Goal: Task Accomplishment & Management: Manage account settings

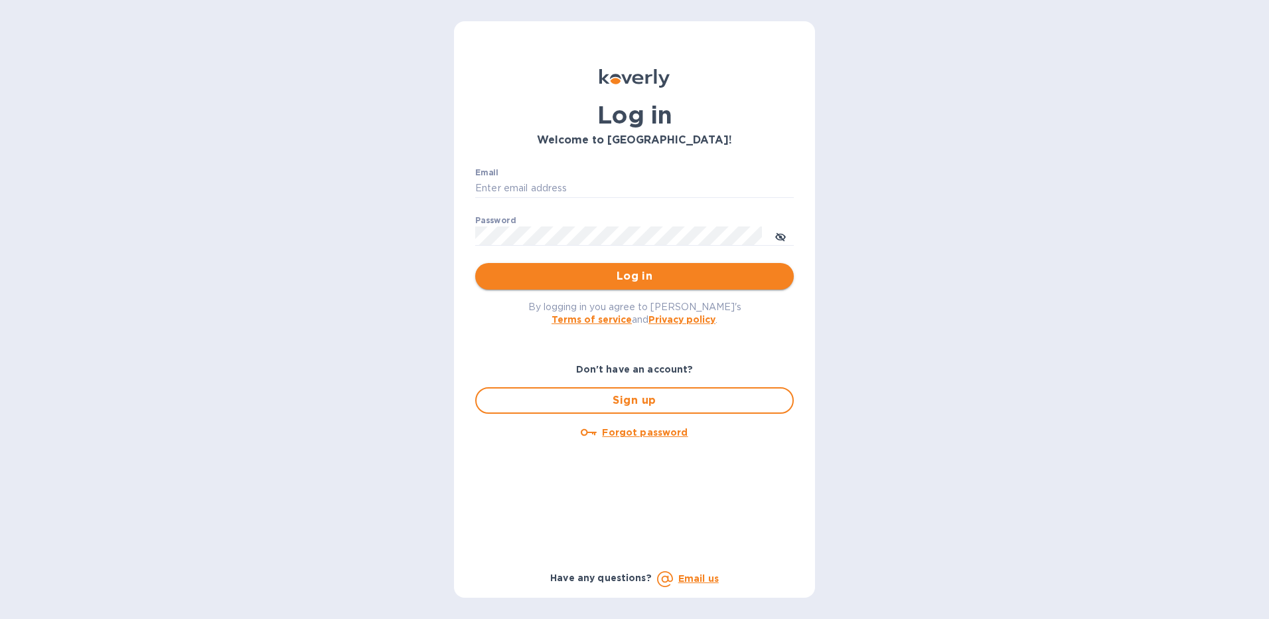
type input "Folajinadu@hotmail.com"
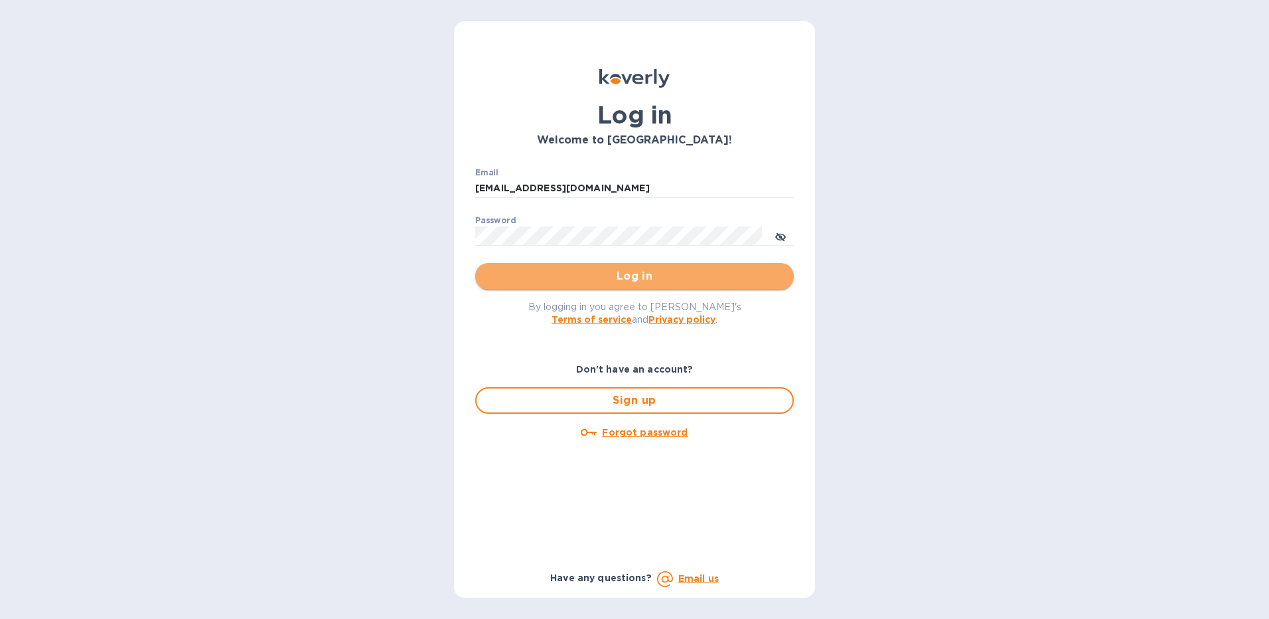
click at [625, 276] on span "Log in" at bounding box center [634, 276] width 297 height 16
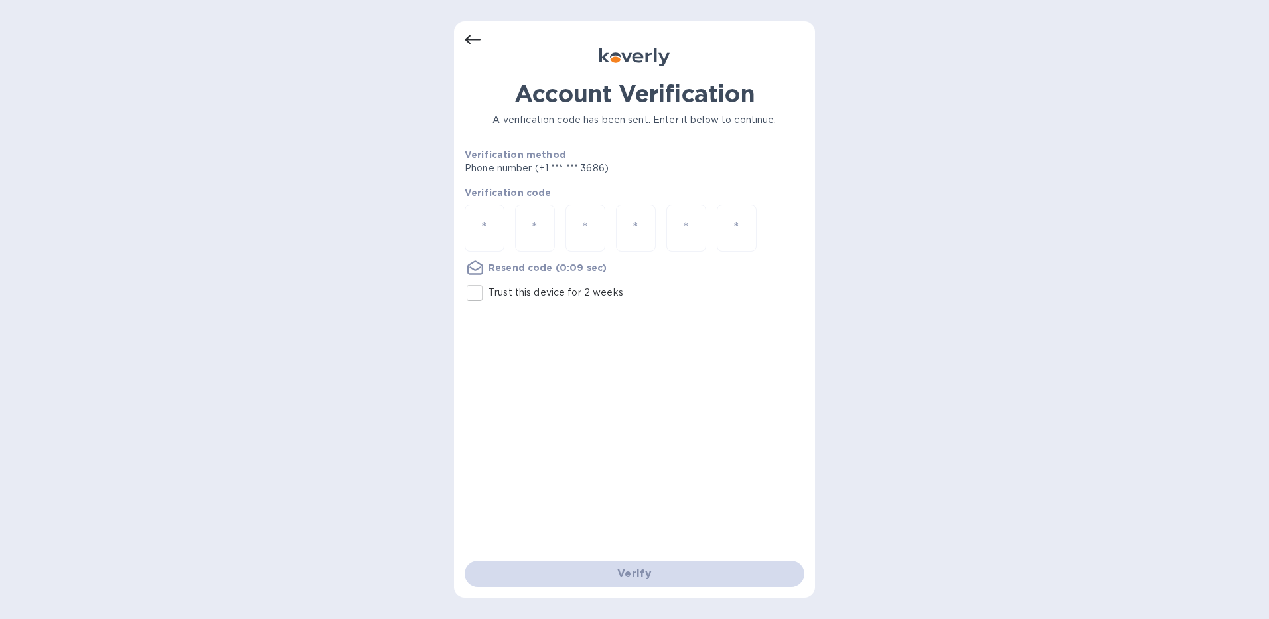
click at [489, 230] on input "number" at bounding box center [484, 228] width 17 height 25
type input "4"
type input "8"
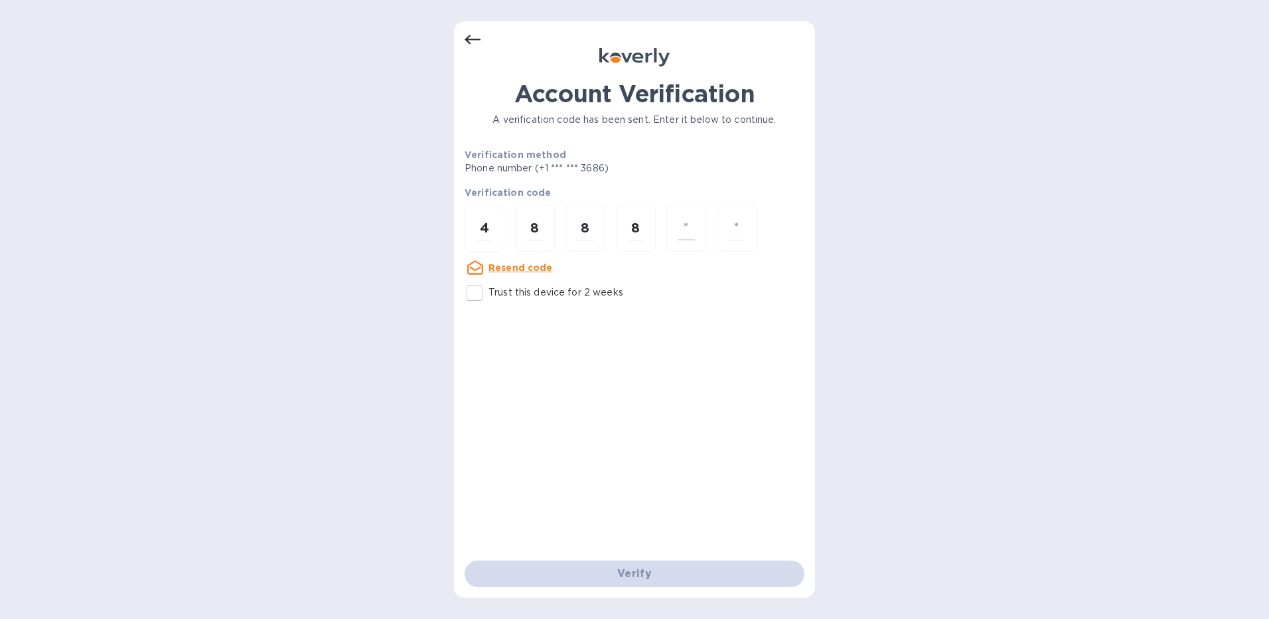
type input "2"
type input "5"
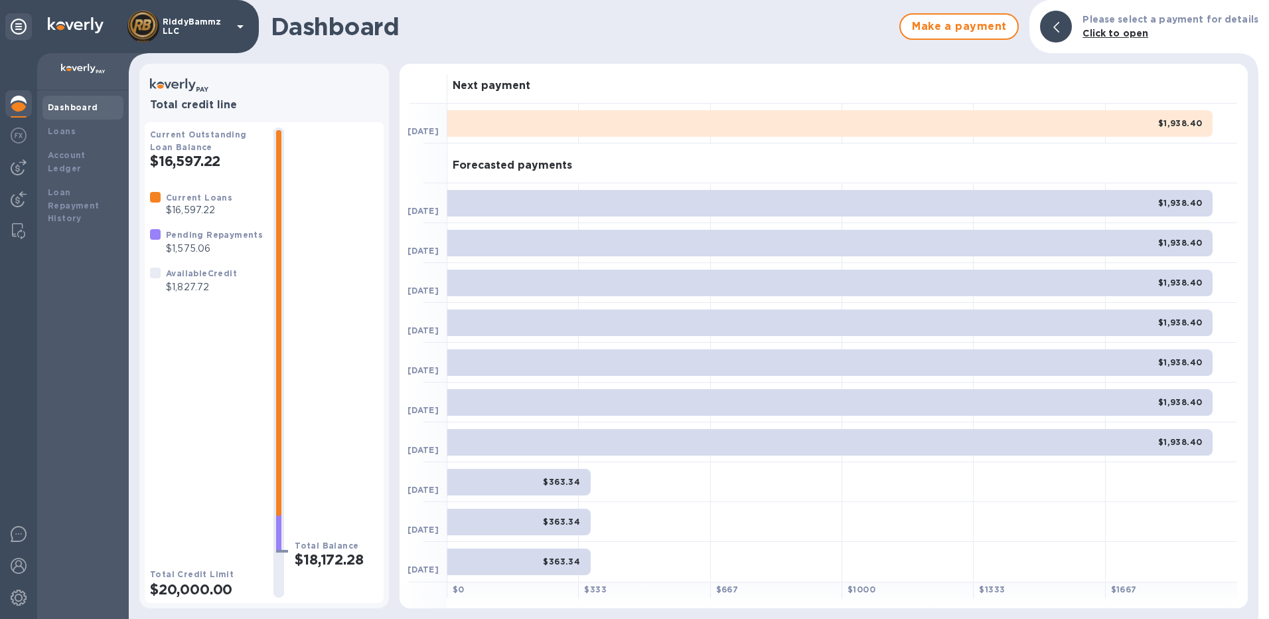
click at [75, 108] on b "Dashboard" at bounding box center [73, 107] width 50 height 10
click at [73, 131] on div "Loans" at bounding box center [83, 131] width 70 height 13
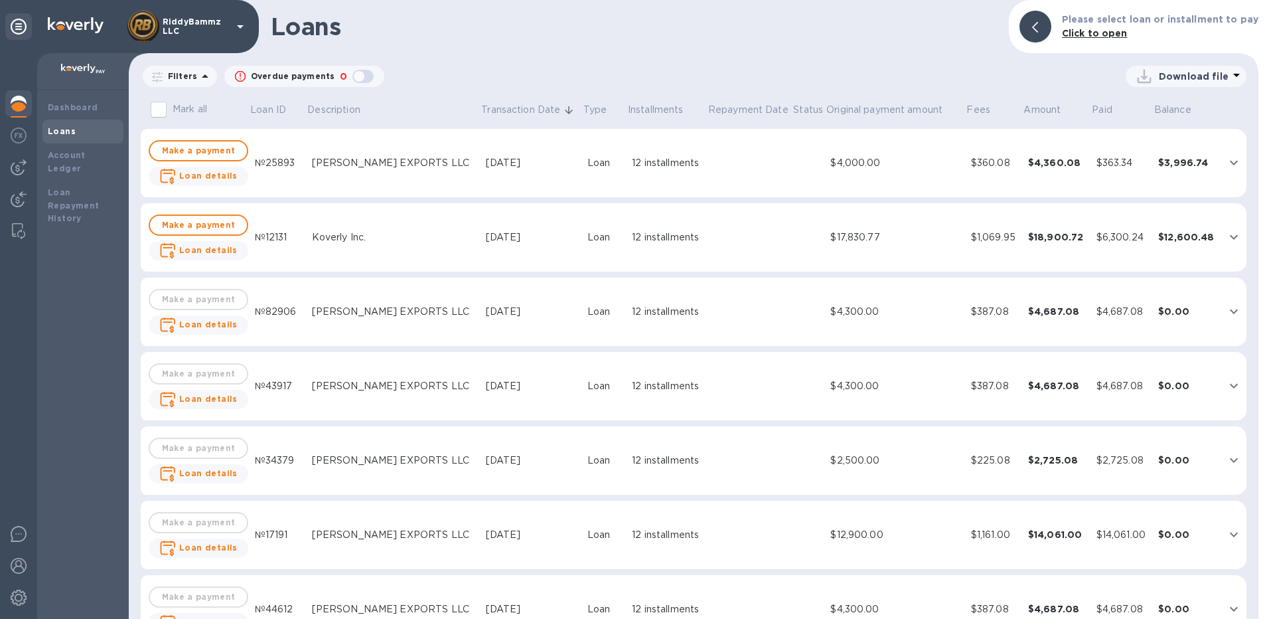
click at [1228, 166] on icon "expand row" at bounding box center [1234, 163] width 16 height 16
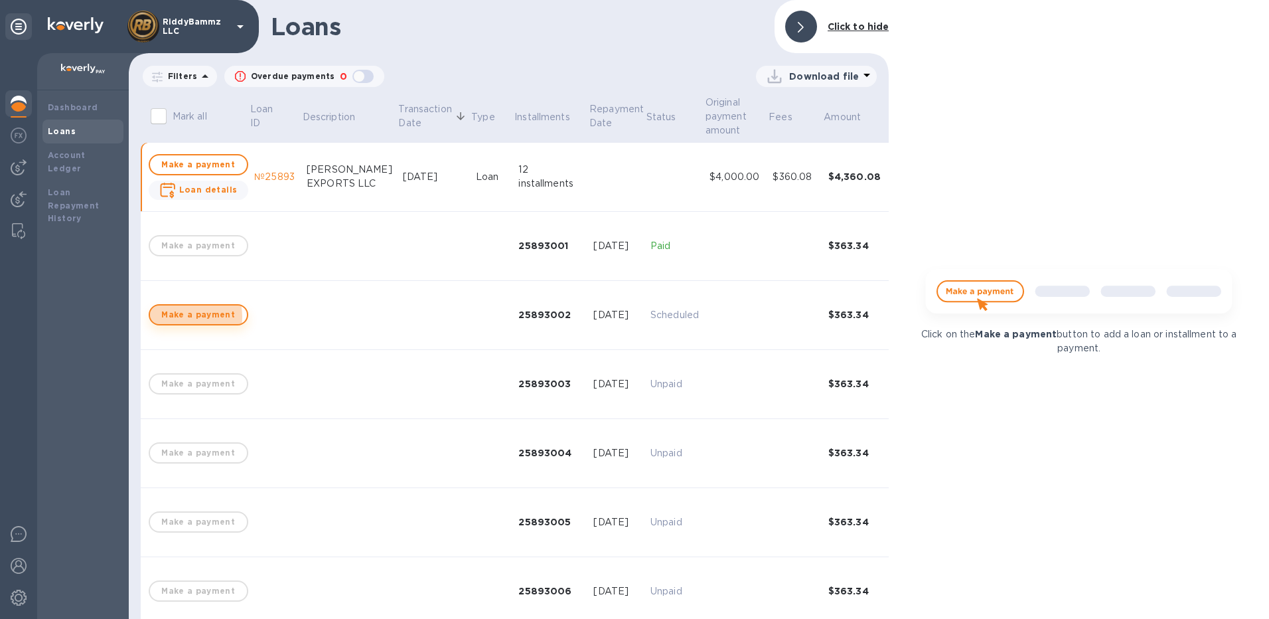
click at [183, 317] on span "Make a payment" at bounding box center [199, 315] width 76 height 16
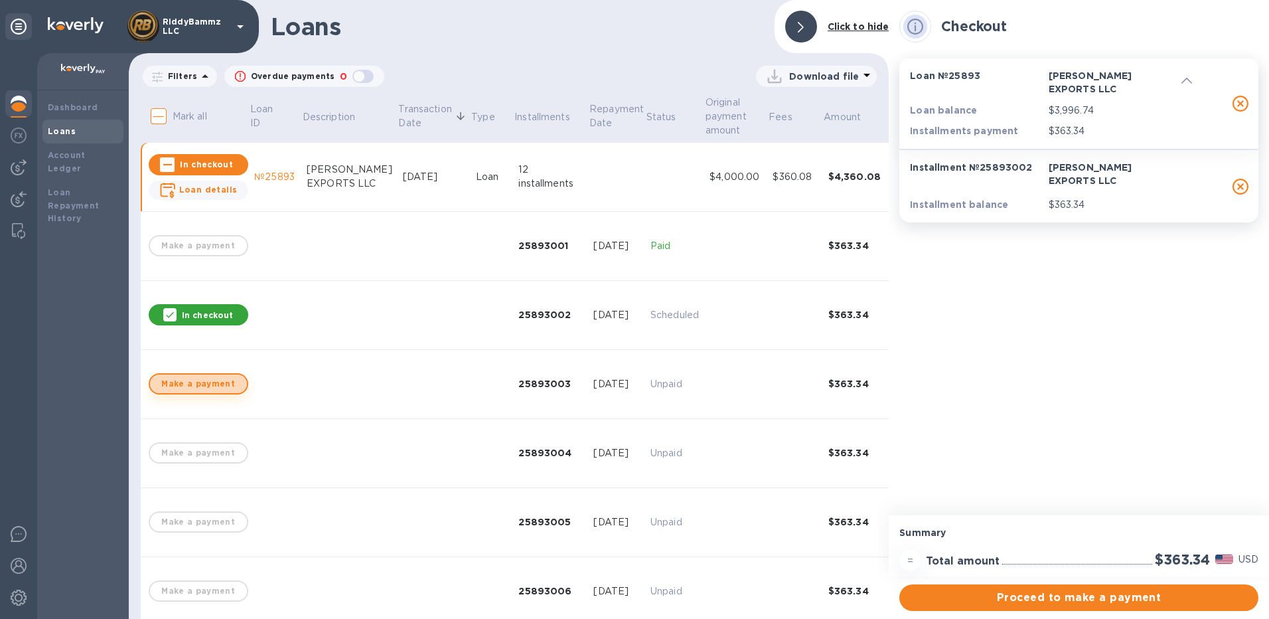
click at [206, 378] on span "Make a payment" at bounding box center [199, 384] width 76 height 16
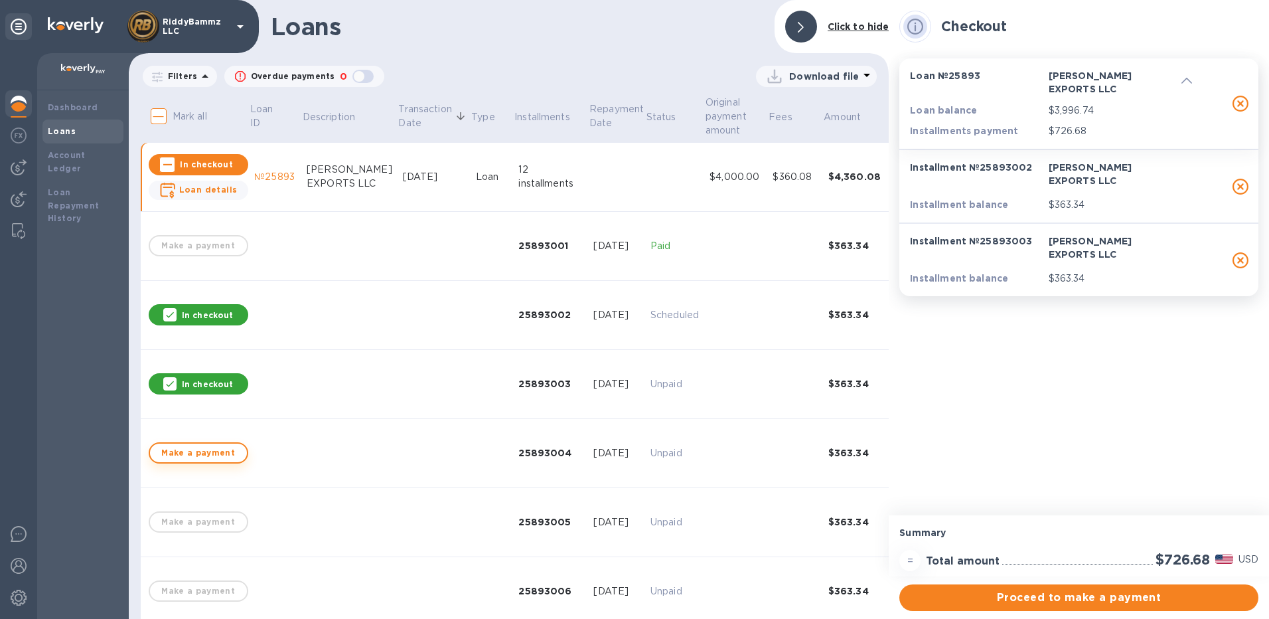
click at [218, 449] on span "Make a payment" at bounding box center [199, 453] width 76 height 16
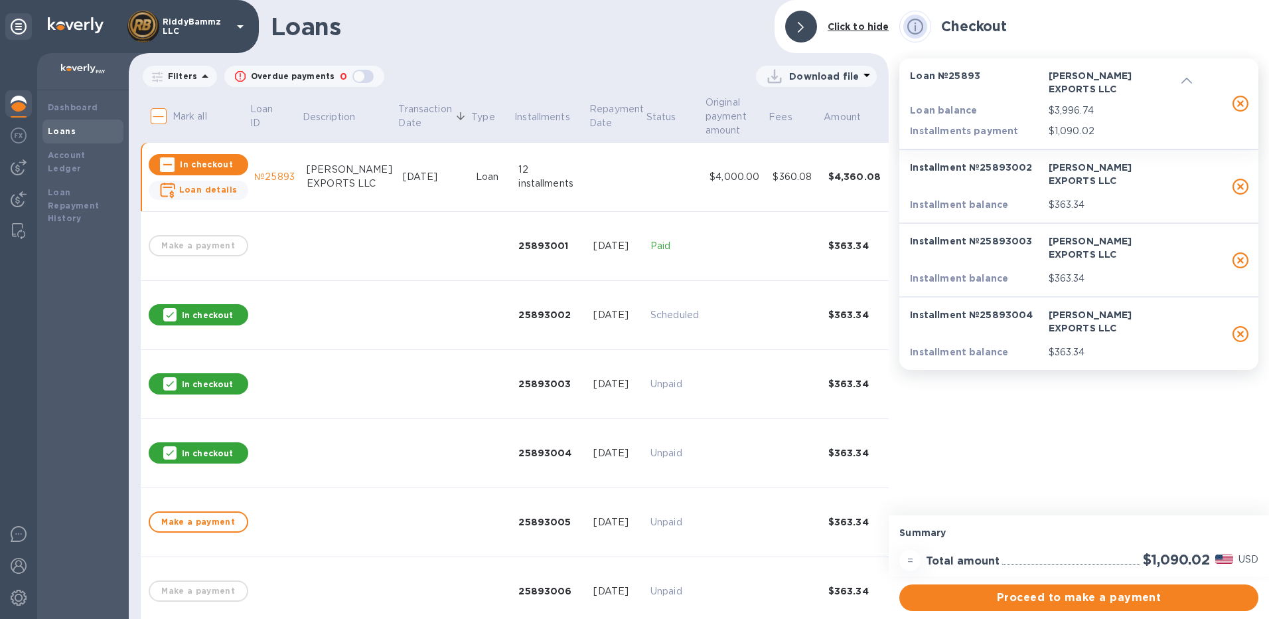
click at [1243, 179] on icon "button" at bounding box center [1241, 187] width 16 height 16
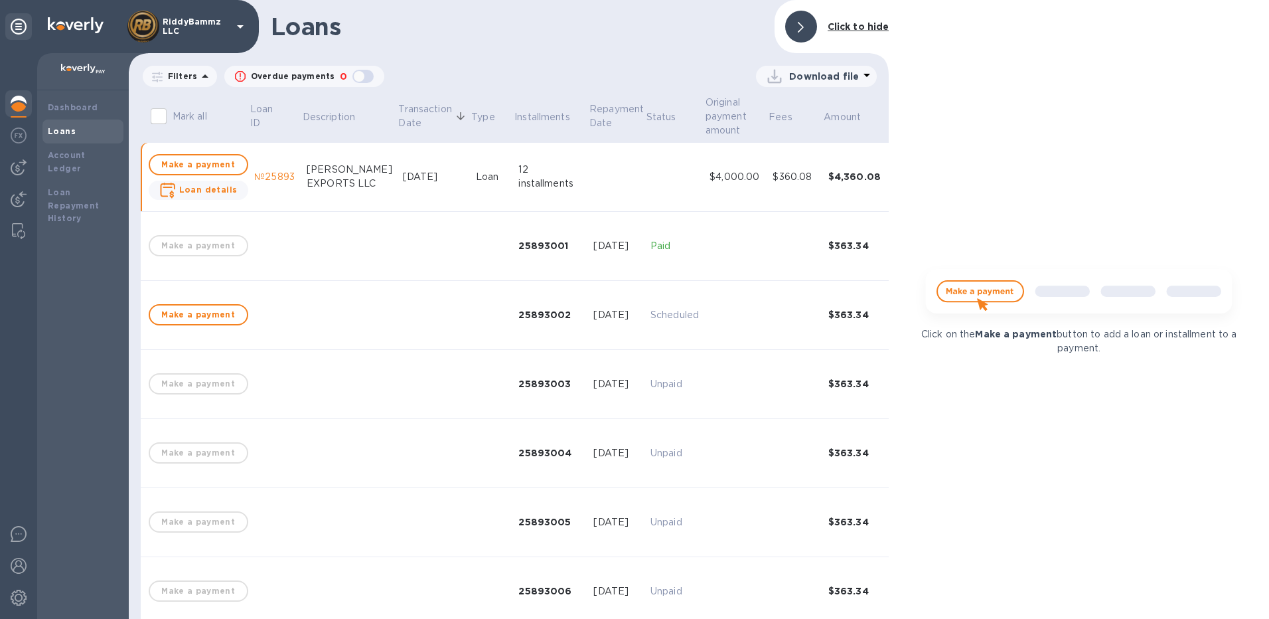
click at [1239, 169] on div "Click on the Make a payment button to add a loan or installment to a payment." at bounding box center [1079, 309] width 380 height 619
click at [62, 127] on b "Loans" at bounding box center [62, 131] width 28 height 10
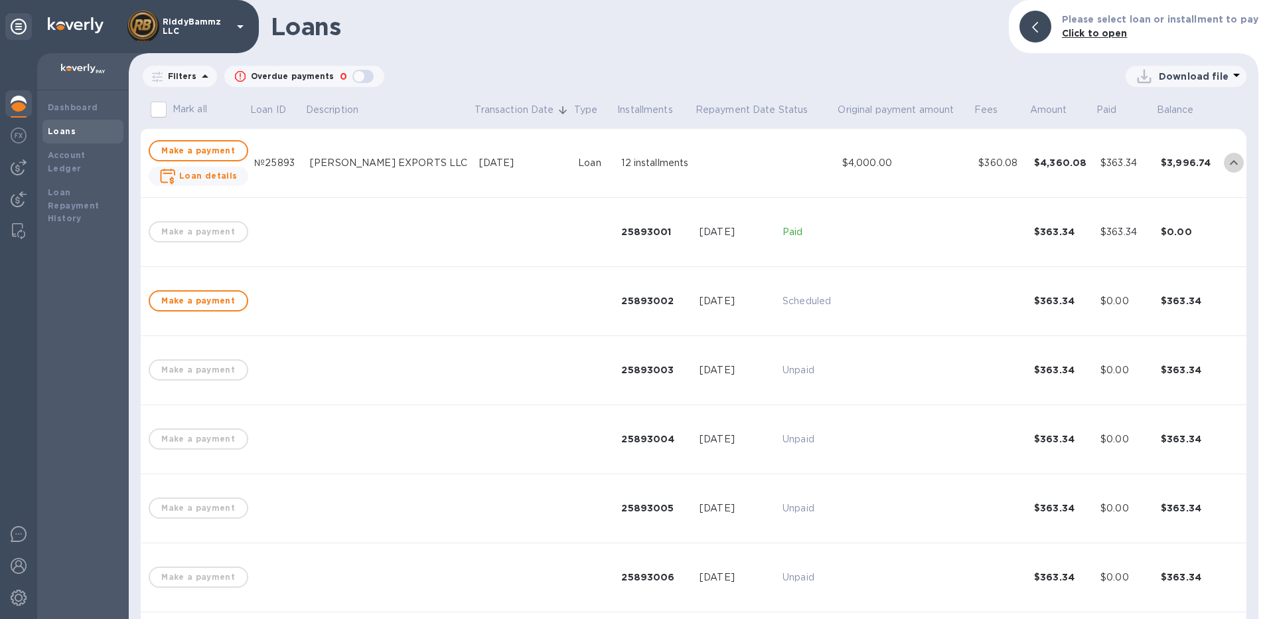
click at [1230, 161] on icon "expand row" at bounding box center [1234, 162] width 8 height 5
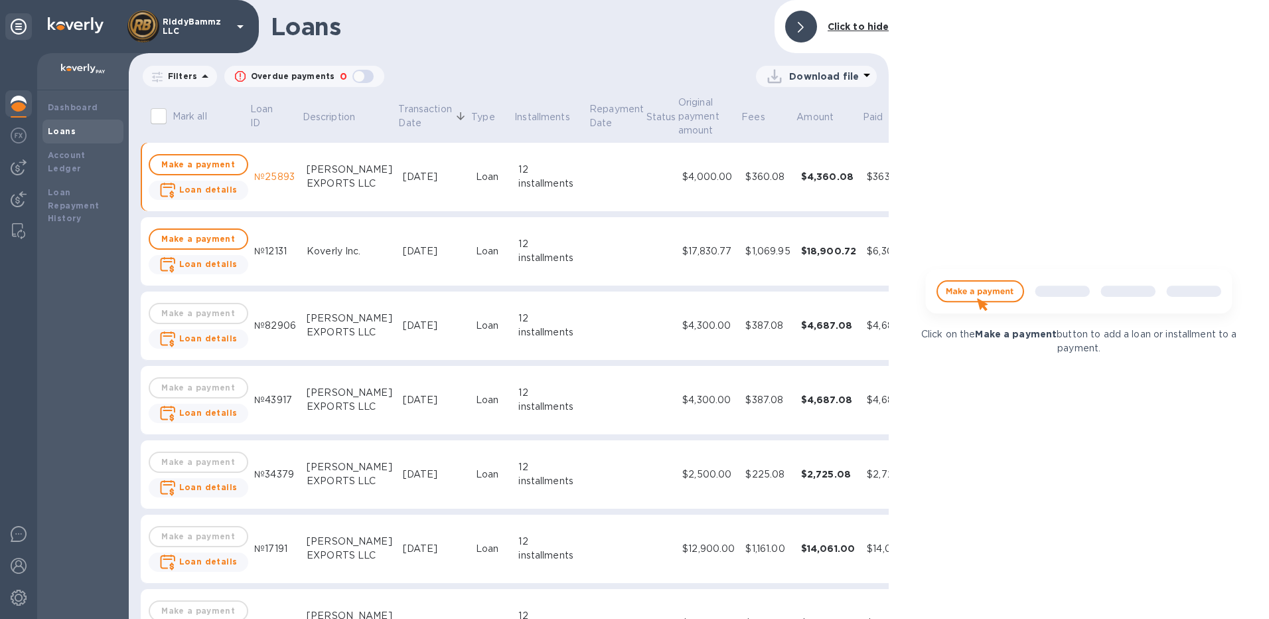
click at [802, 33] on icon at bounding box center [801, 27] width 6 height 11
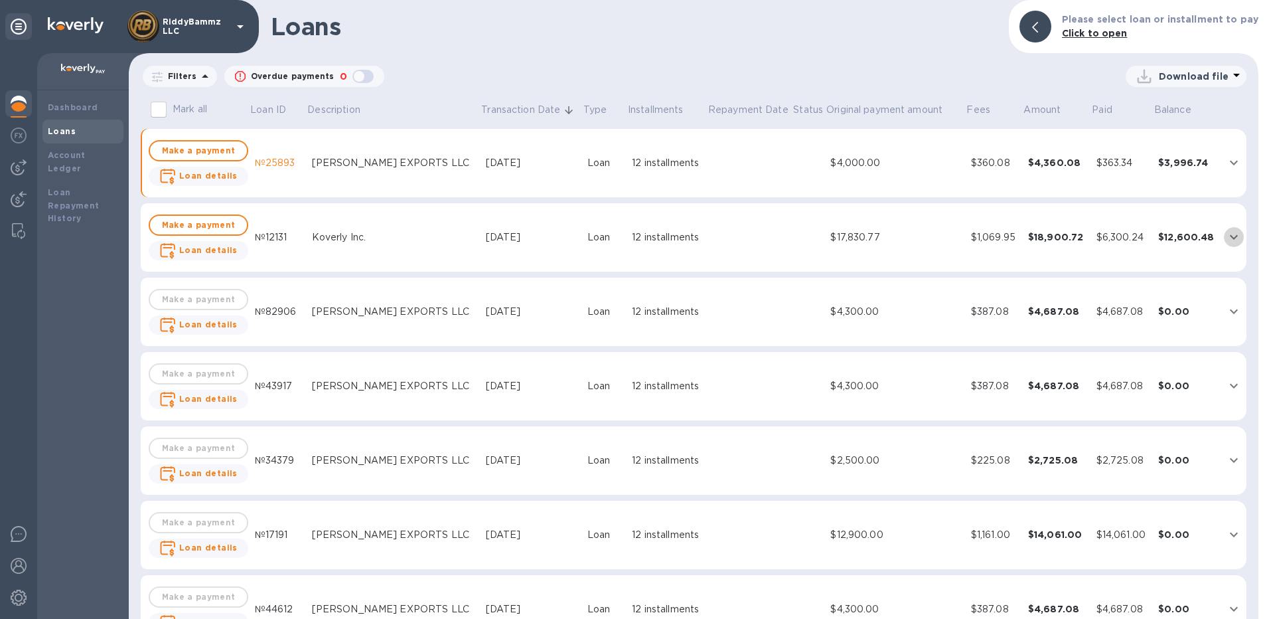
click at [1226, 236] on icon "expand row" at bounding box center [1234, 237] width 16 height 16
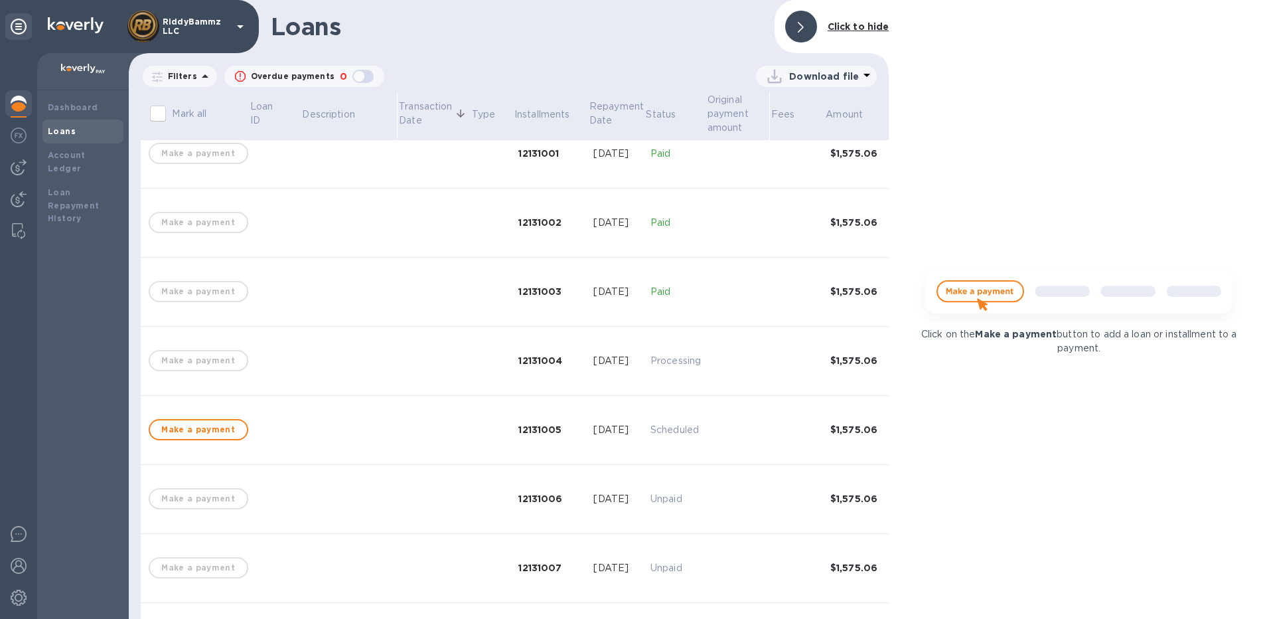
scroll to position [199, 0]
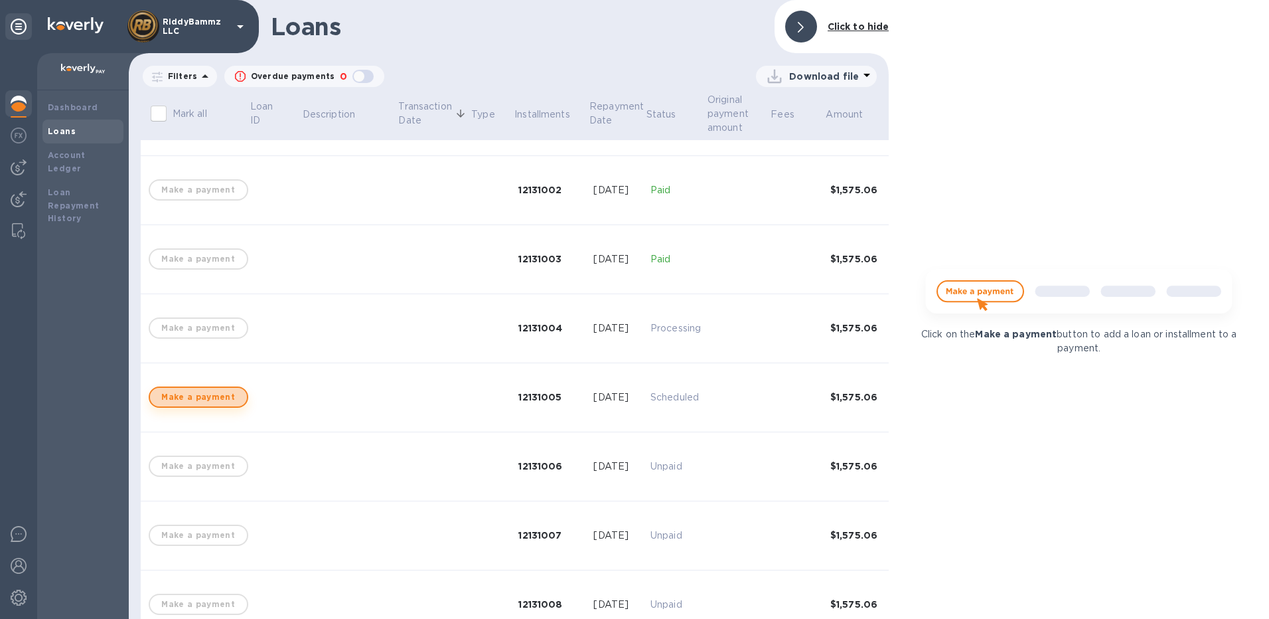
click at [208, 399] on span "Make a payment" at bounding box center [199, 397] width 76 height 16
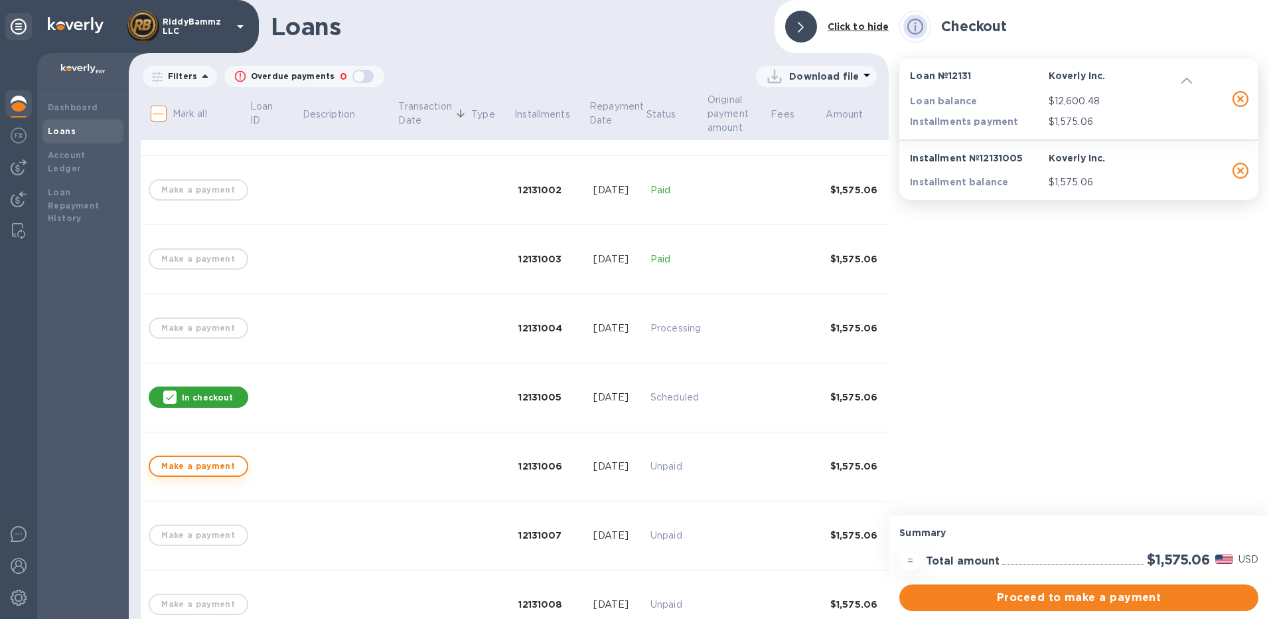
click at [190, 461] on span "Make a payment" at bounding box center [199, 466] width 76 height 16
